Goal: Find specific page/section: Find specific page/section

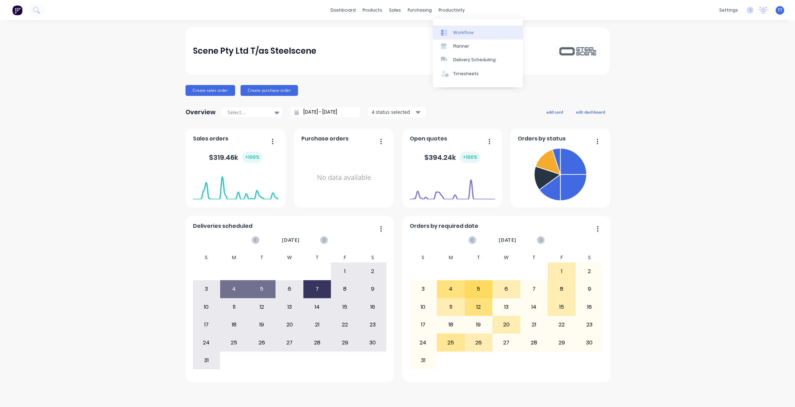
click at [465, 32] on div "Workflow" at bounding box center [463, 33] width 20 height 6
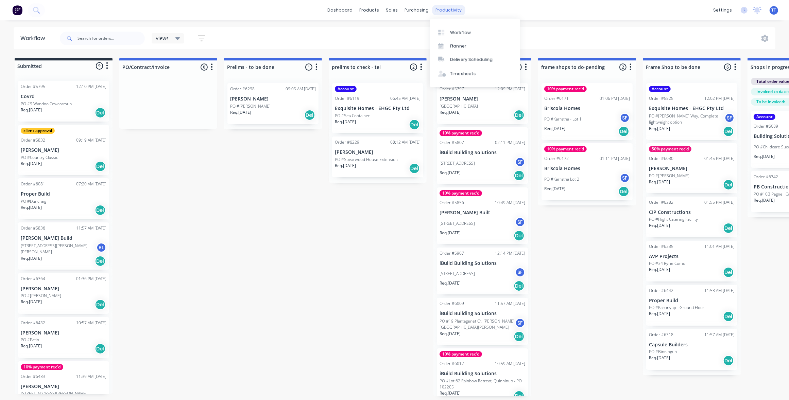
click at [448, 10] on div "productivity" at bounding box center [448, 10] width 33 height 10
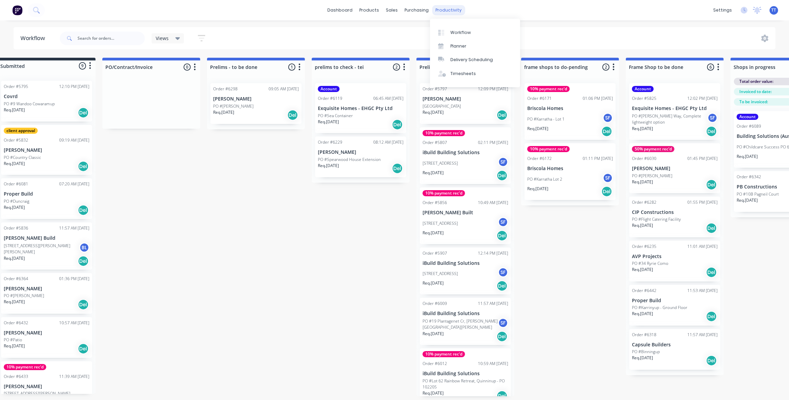
click at [447, 10] on div "productivity" at bounding box center [448, 10] width 33 height 10
click at [460, 30] on div "Workflow" at bounding box center [460, 33] width 20 height 6
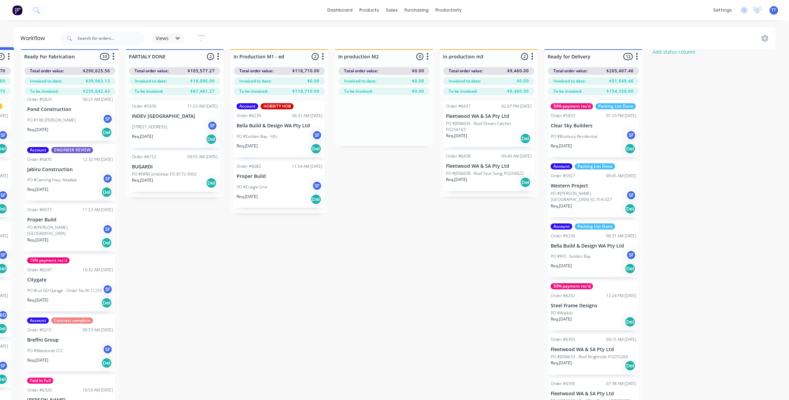
scroll to position [0, 936]
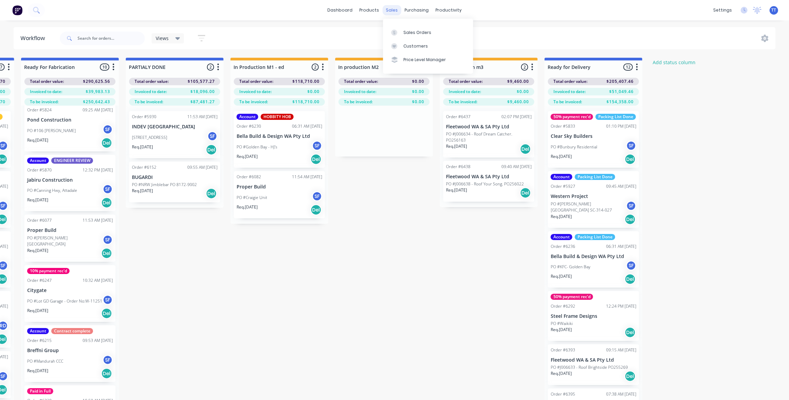
click at [388, 9] on div "sales" at bounding box center [391, 10] width 19 height 10
drag, startPoint x: 388, startPoint y: 9, endPoint x: 369, endPoint y: 37, distance: 33.8
click at [369, 39] on div "Views Save new view None (Default) edit Show/Hide statuses Show line item cards…" at bounding box center [416, 38] width 717 height 20
click at [412, 32] on div "Sales Orders" at bounding box center [417, 33] width 28 height 6
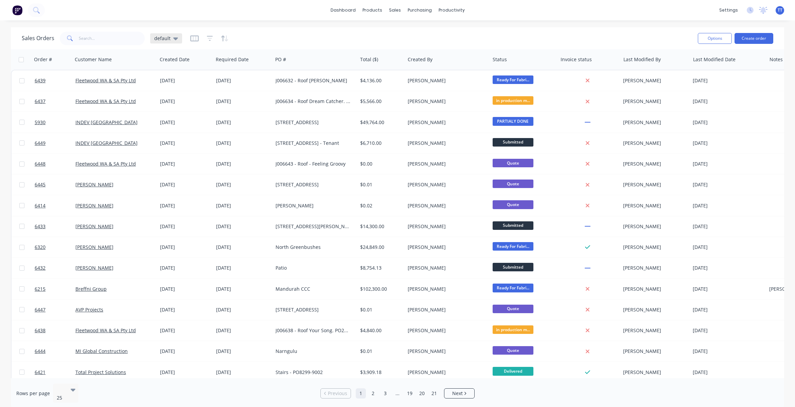
click at [175, 38] on icon at bounding box center [175, 38] width 5 height 3
click at [172, 122] on button "Not invoiced" at bounding box center [191, 123] width 77 height 8
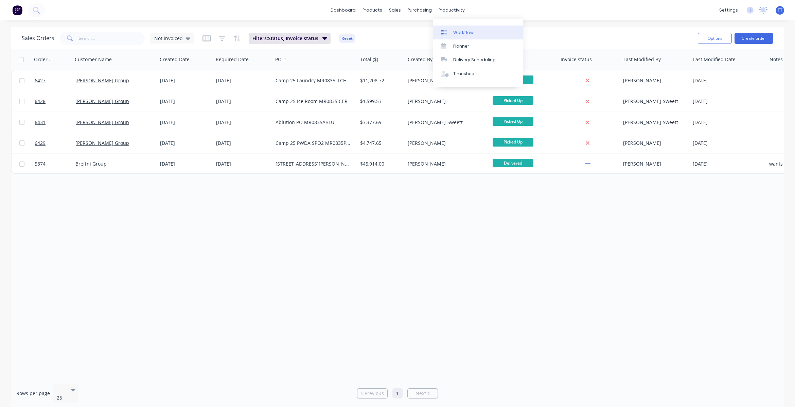
click at [463, 31] on div "Workflow" at bounding box center [463, 33] width 20 height 6
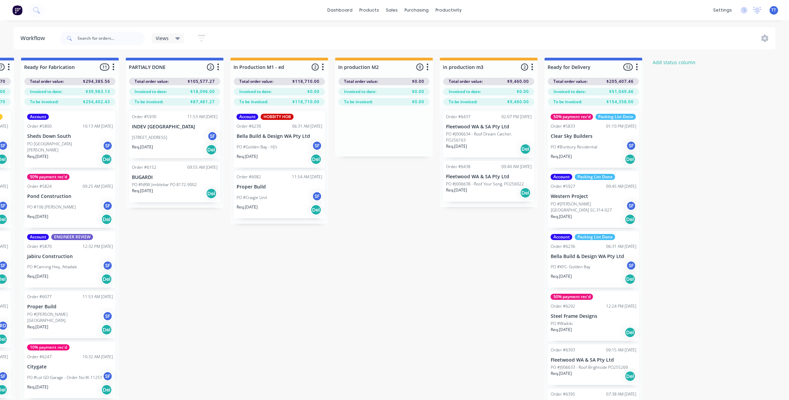
scroll to position [31, 936]
